Goal: Information Seeking & Learning: Check status

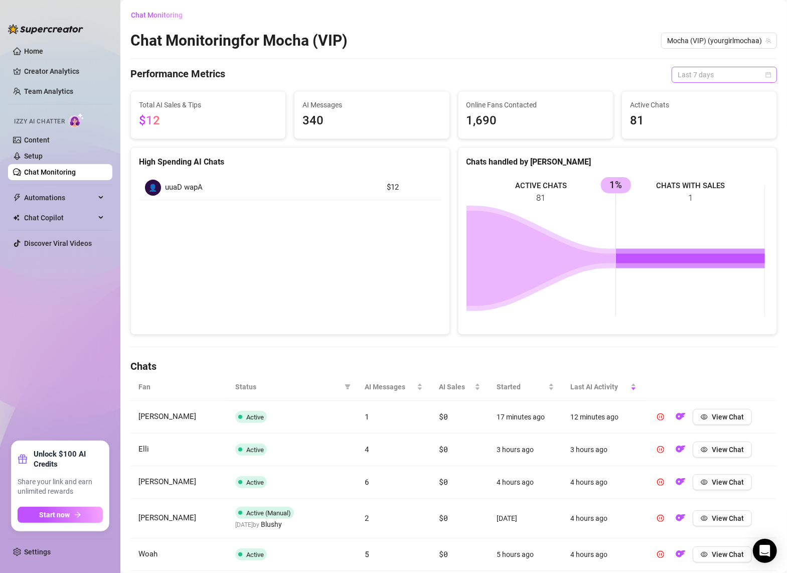
click at [721, 71] on span "Last 7 days" at bounding box center [724, 74] width 93 height 15
click at [572, 51] on div "Chat Monitoring Chat Monitoring for Mocha (VIP) Mocha (VIP) (yourgirlmochaa) Pe…" at bounding box center [453, 390] width 647 height 766
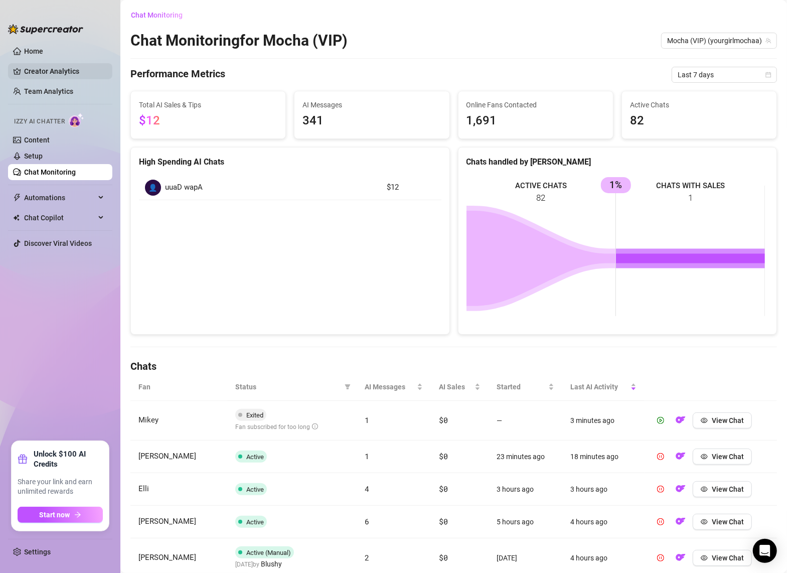
click at [39, 70] on link "Creator Analytics" at bounding box center [64, 71] width 80 height 16
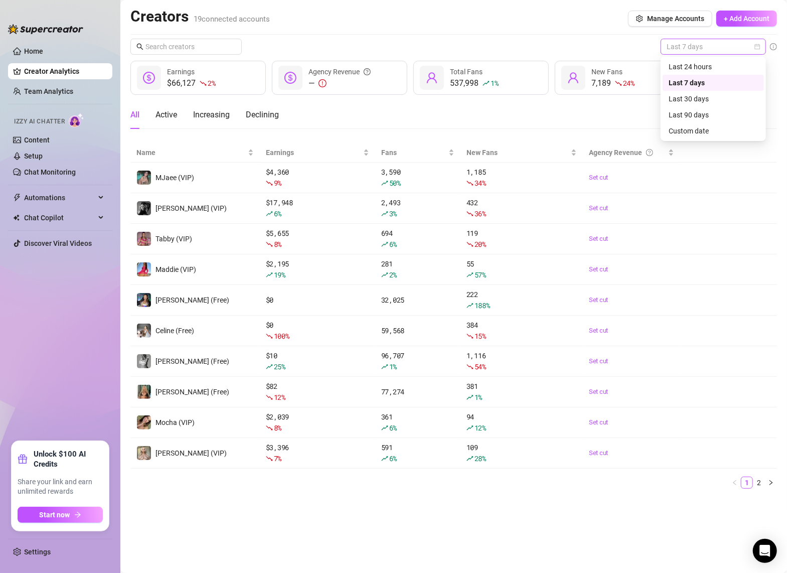
click at [705, 45] on span "Last 7 days" at bounding box center [713, 46] width 93 height 15
click at [698, 96] on div "Last 30 days" at bounding box center [713, 98] width 89 height 11
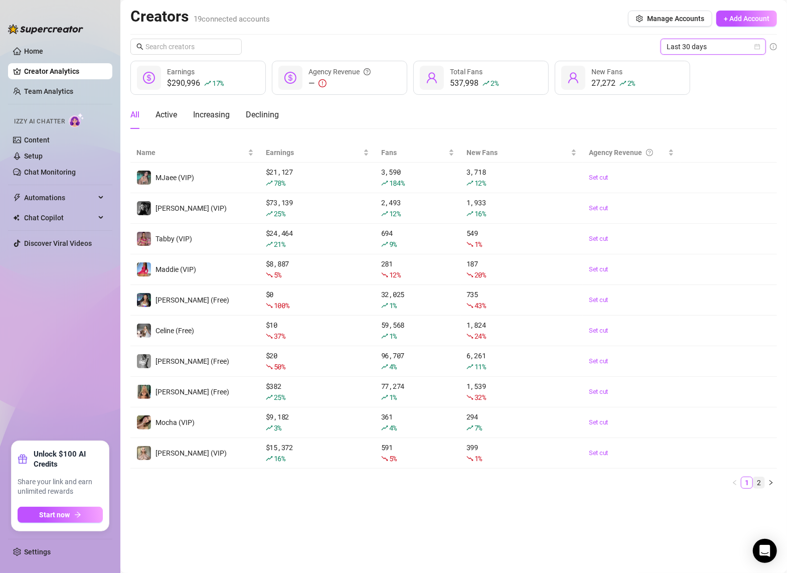
click at [762, 483] on link "2" at bounding box center [759, 482] width 11 height 11
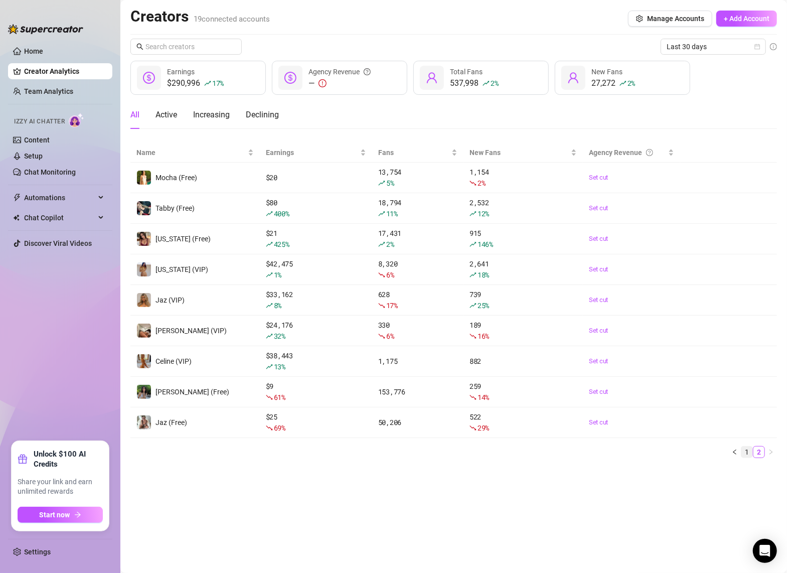
click at [747, 454] on link "1" at bounding box center [747, 452] width 11 height 11
